Goal: Task Accomplishment & Management: Use online tool/utility

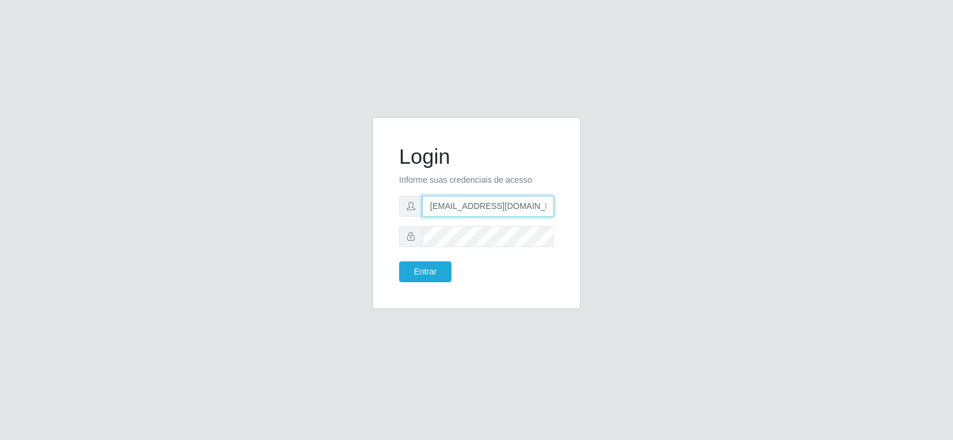
drag, startPoint x: 529, startPoint y: 214, endPoint x: 379, endPoint y: 199, distance: 150.7
click at [379, 199] on div "Login Informe suas credenciais de acesso [EMAIL_ADDRESS][DOMAIN_NAME] Entrar" at bounding box center [476, 213] width 208 height 192
type input "[DOMAIN_NAME]"
drag, startPoint x: 464, startPoint y: 205, endPoint x: 329, endPoint y: 207, distance: 135.8
click at [329, 207] on div "Login Informe suas credenciais de acesso Entrar" at bounding box center [476, 220] width 679 height 206
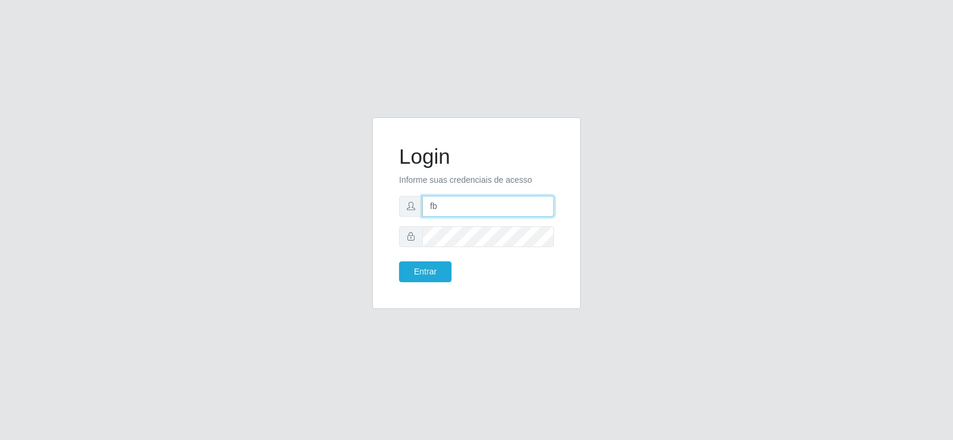
type input "[EMAIL_ADDRESS][DOMAIN_NAME]"
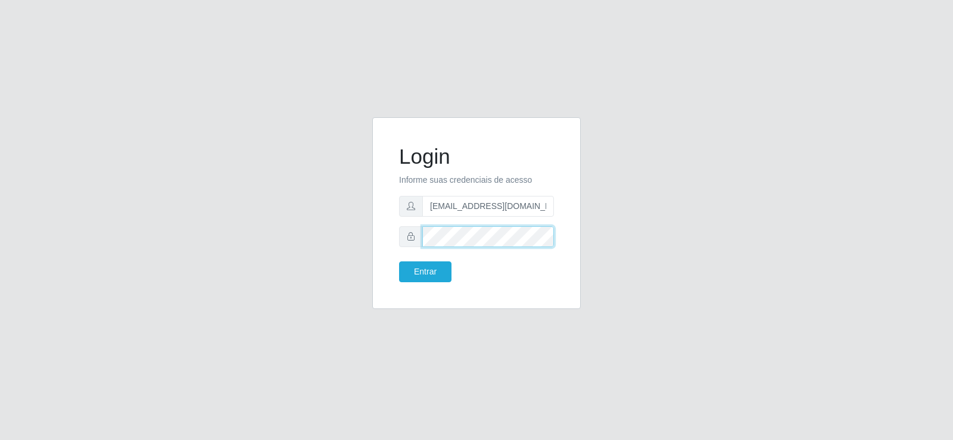
click at [335, 238] on div "Login Informe suas credenciais de acesso [EMAIL_ADDRESS][DOMAIN_NAME] Entrar" at bounding box center [476, 220] width 679 height 206
click at [399, 261] on button "Entrar" at bounding box center [425, 271] width 52 height 21
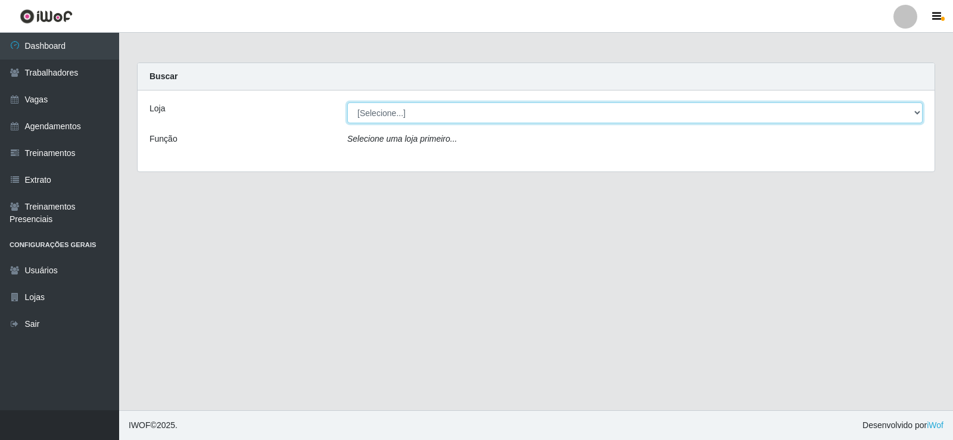
click at [427, 116] on select "[Selecione...] Supermercado Tadeu - [GEOGRAPHIC_DATA]" at bounding box center [634, 112] width 575 height 21
select select "195"
click at [347, 102] on select "[Selecione...] Supermercado Tadeu - [GEOGRAPHIC_DATA]" at bounding box center [634, 112] width 575 height 21
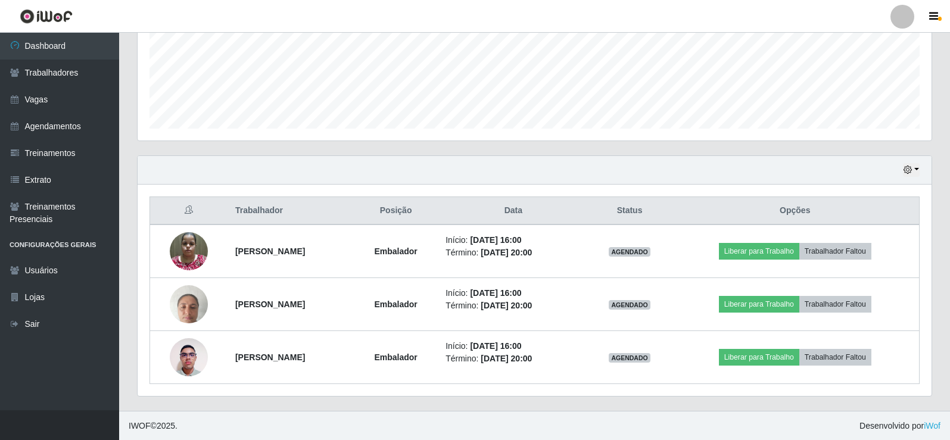
scroll to position [247, 794]
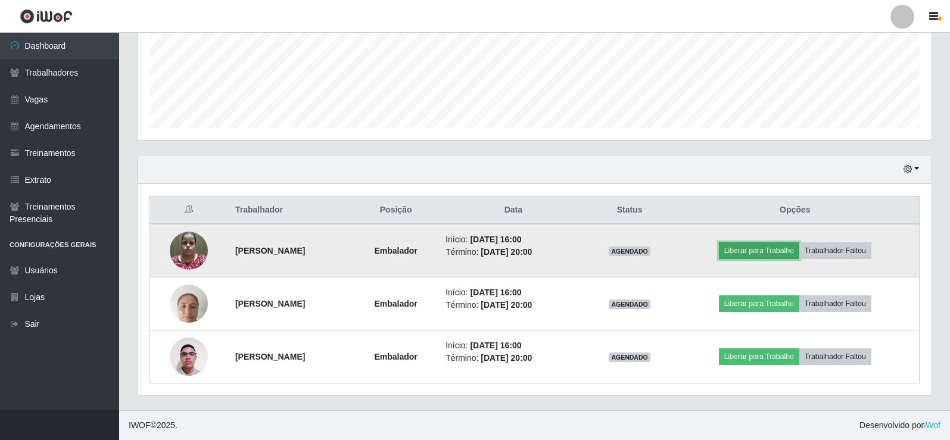
click at [780, 254] on button "Liberar para Trabalho" at bounding box center [759, 250] width 80 height 17
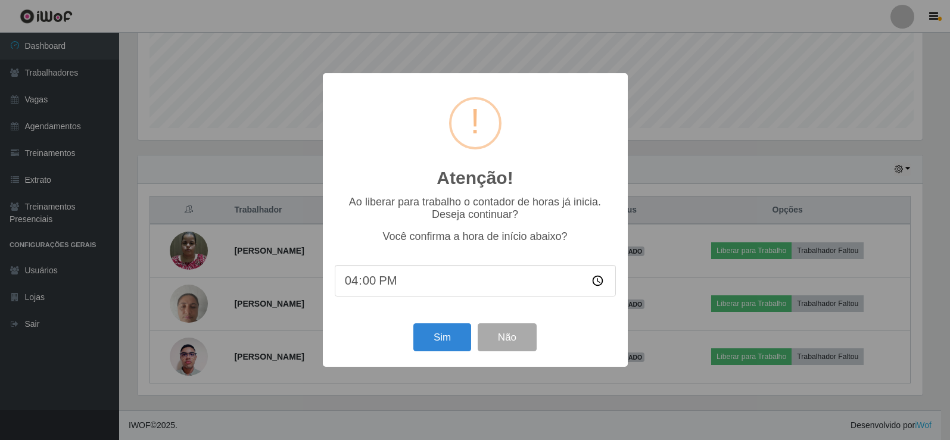
scroll to position [247, 788]
click at [434, 344] on button "Sim" at bounding box center [443, 337] width 58 height 28
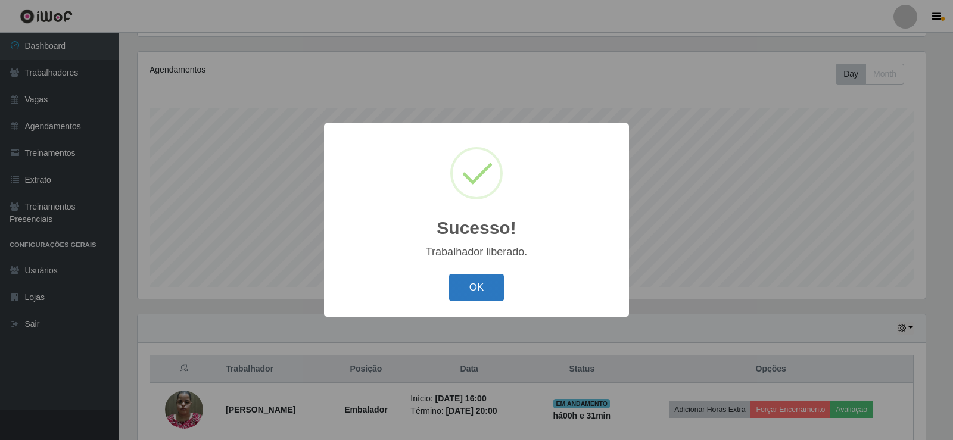
click at [456, 301] on button "OK" at bounding box center [476, 288] width 55 height 28
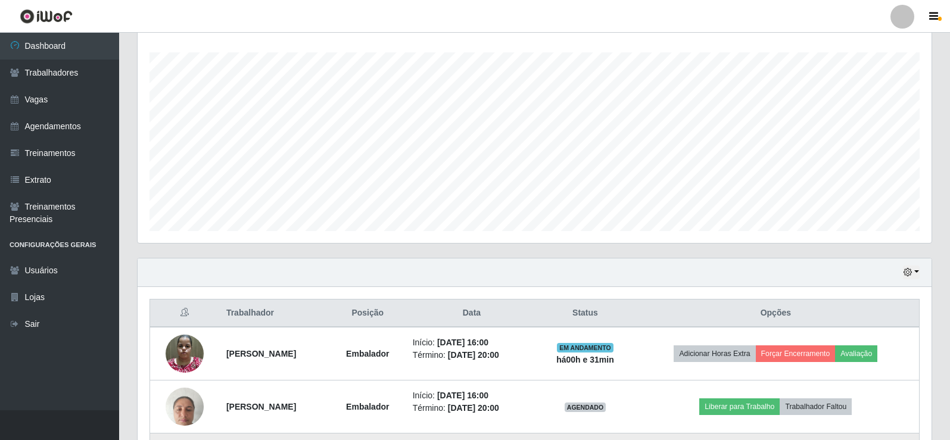
scroll to position [298, 0]
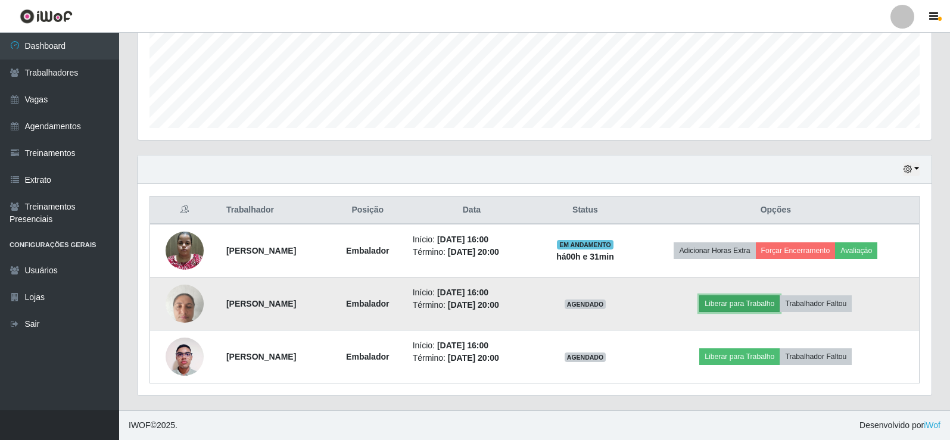
click at [723, 304] on button "Liberar para Trabalho" at bounding box center [739, 303] width 80 height 17
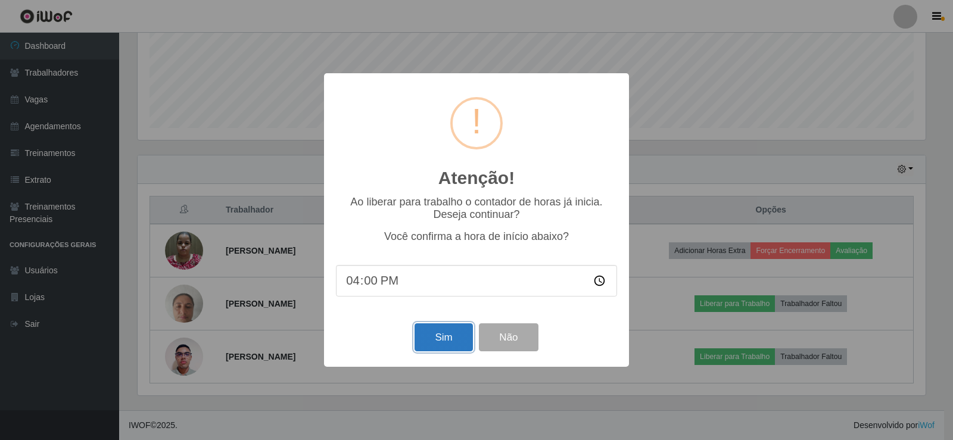
click at [431, 330] on button "Sim" at bounding box center [443, 337] width 58 height 28
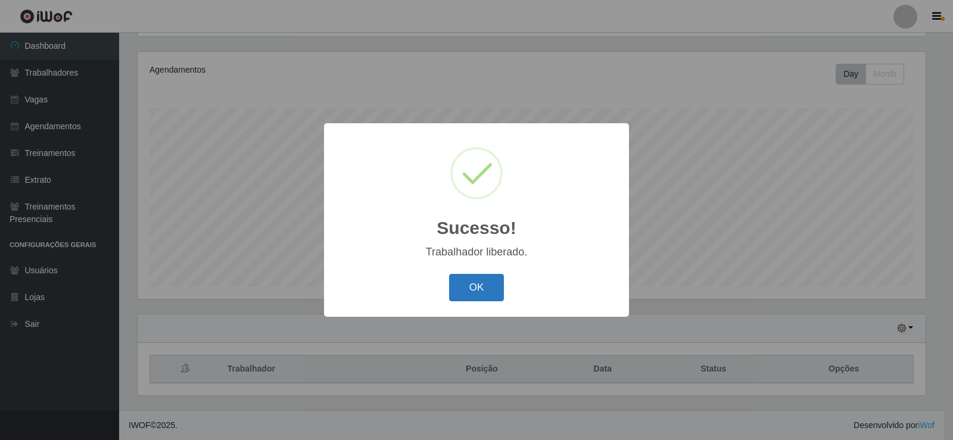
click at [475, 293] on button "OK" at bounding box center [476, 288] width 55 height 28
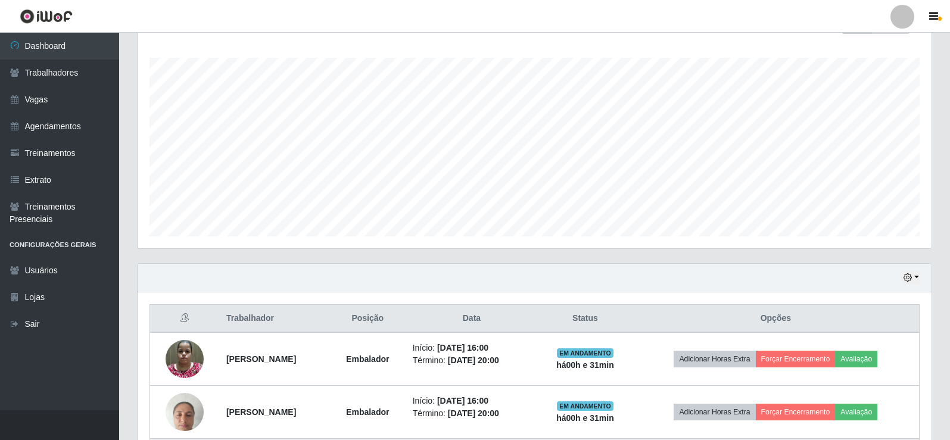
scroll to position [247, 794]
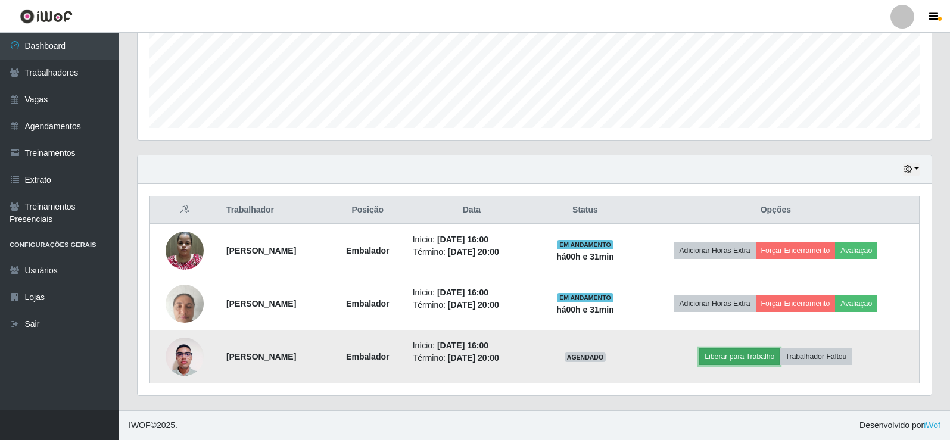
click at [738, 357] on button "Liberar para Trabalho" at bounding box center [739, 356] width 80 height 17
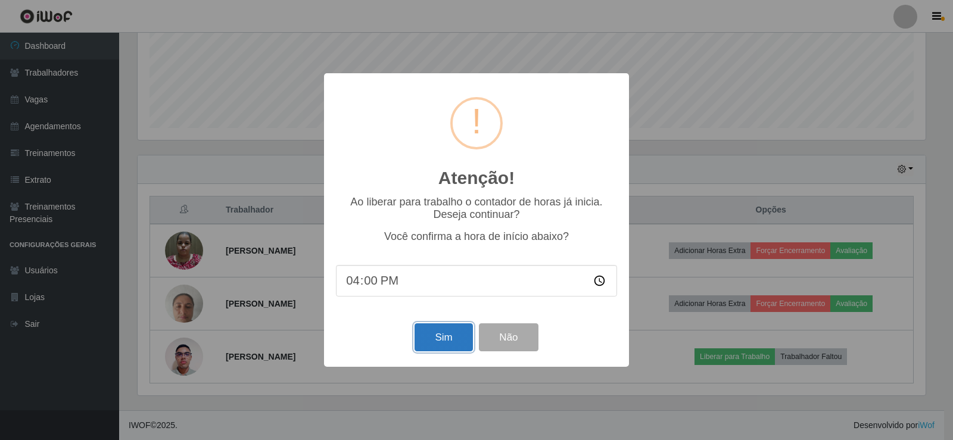
click at [454, 340] on button "Sim" at bounding box center [443, 337] width 58 height 28
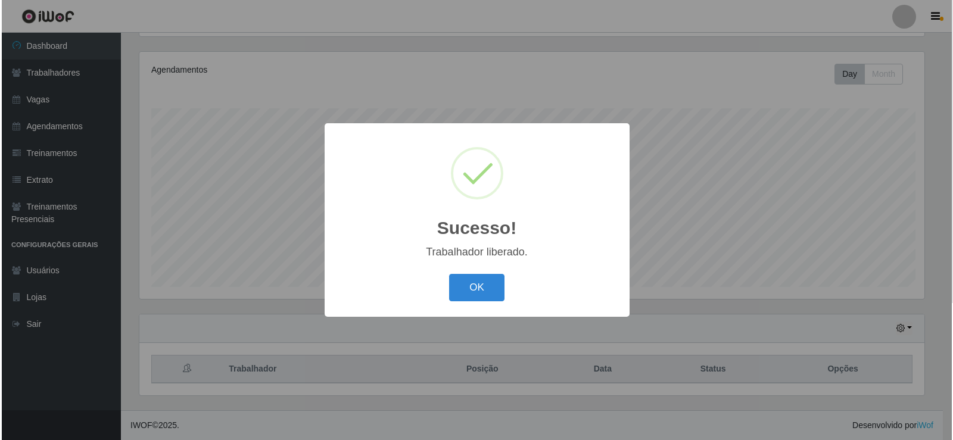
scroll to position [0, 0]
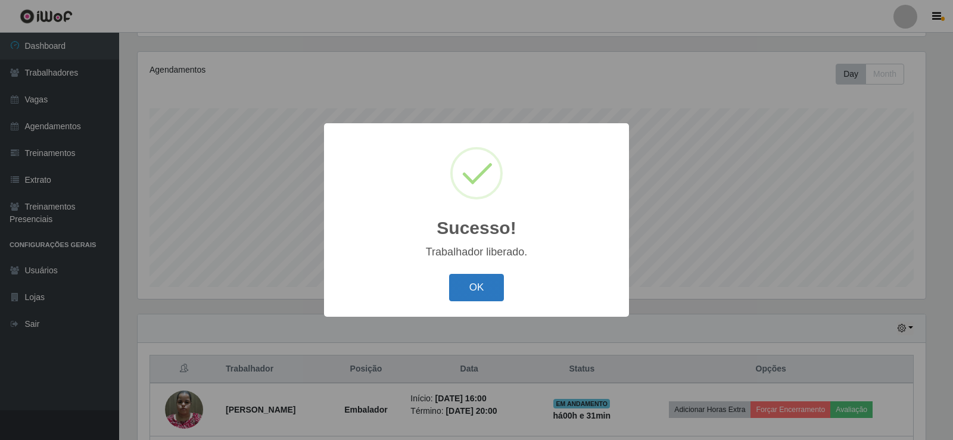
click at [476, 292] on button "OK" at bounding box center [476, 288] width 55 height 28
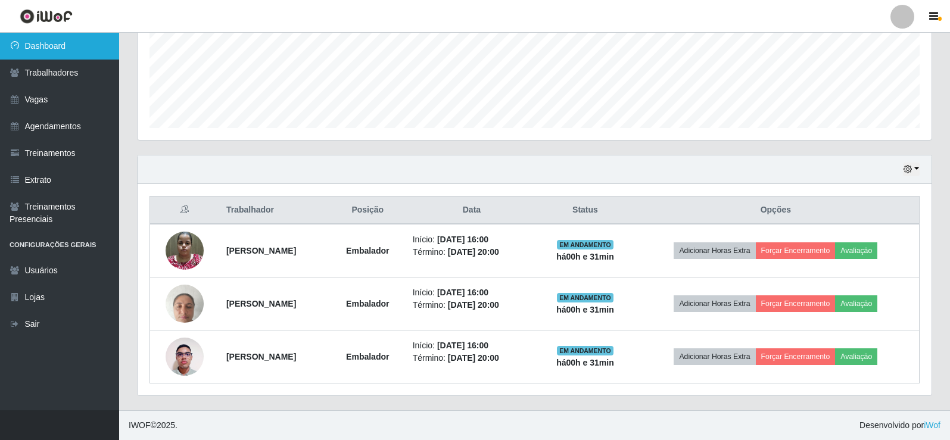
click at [54, 41] on link "Dashboard" at bounding box center [59, 46] width 119 height 27
